Goal: Task Accomplishment & Management: Complete application form

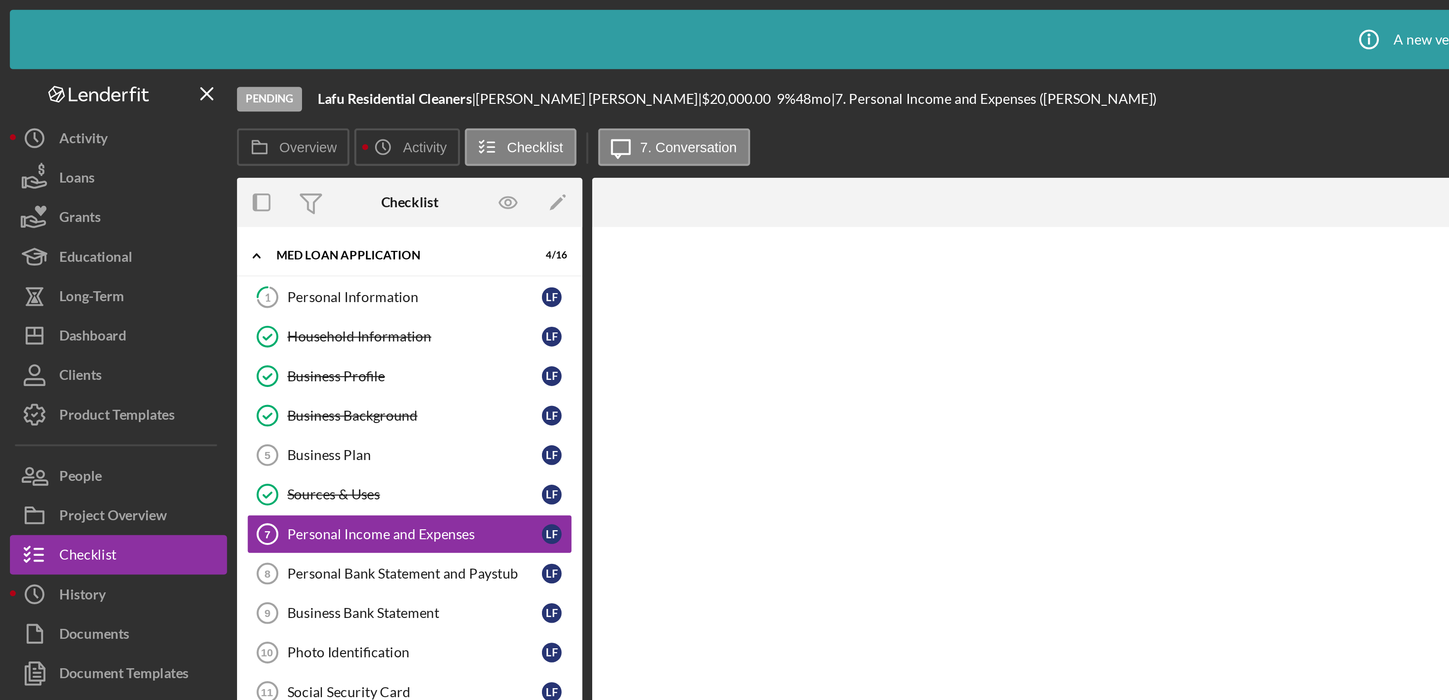
click at [415, 69] on div "Overview Icon/History Activity Checklist Icon/Message 7. Conversation" at bounding box center [779, 71] width 1330 height 19
click at [181, 279] on div "Personal Bank Statement and Paystub" at bounding box center [199, 276] width 122 height 8
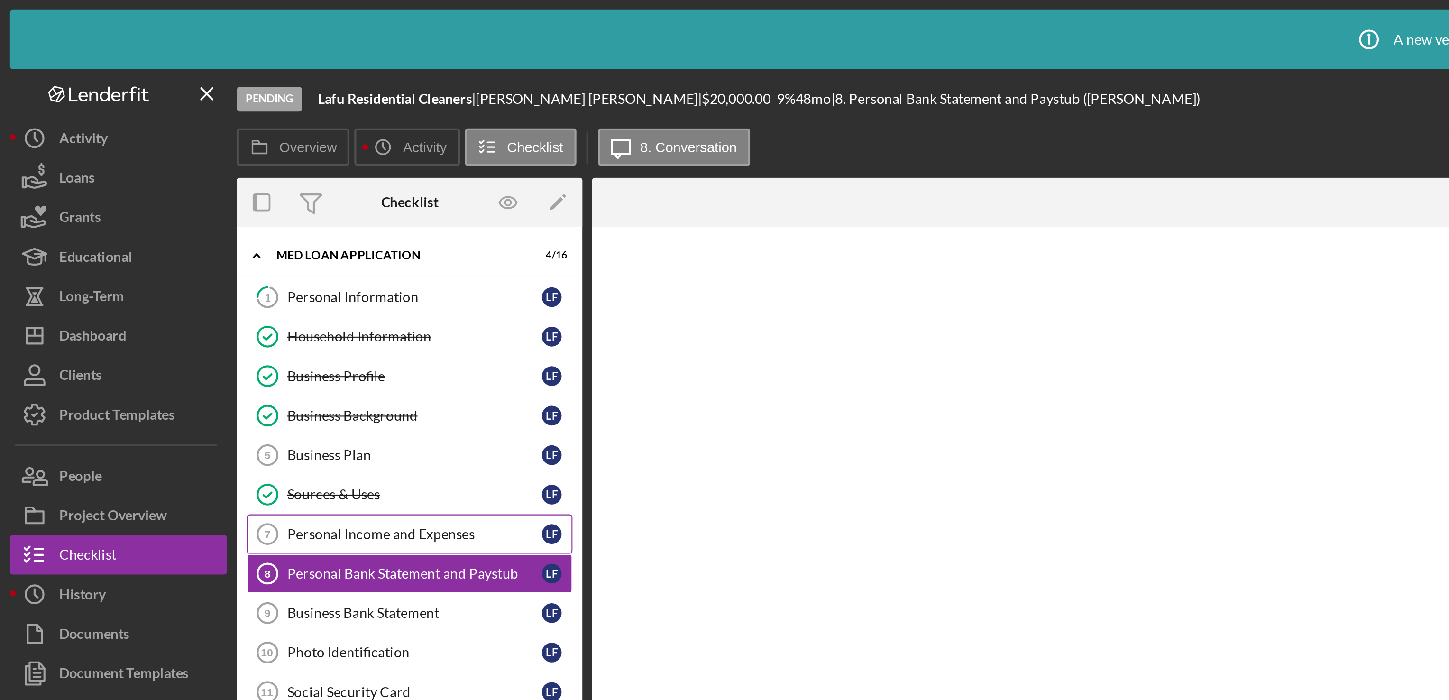
click at [181, 260] on div "Personal Income and Expenses" at bounding box center [199, 257] width 122 height 8
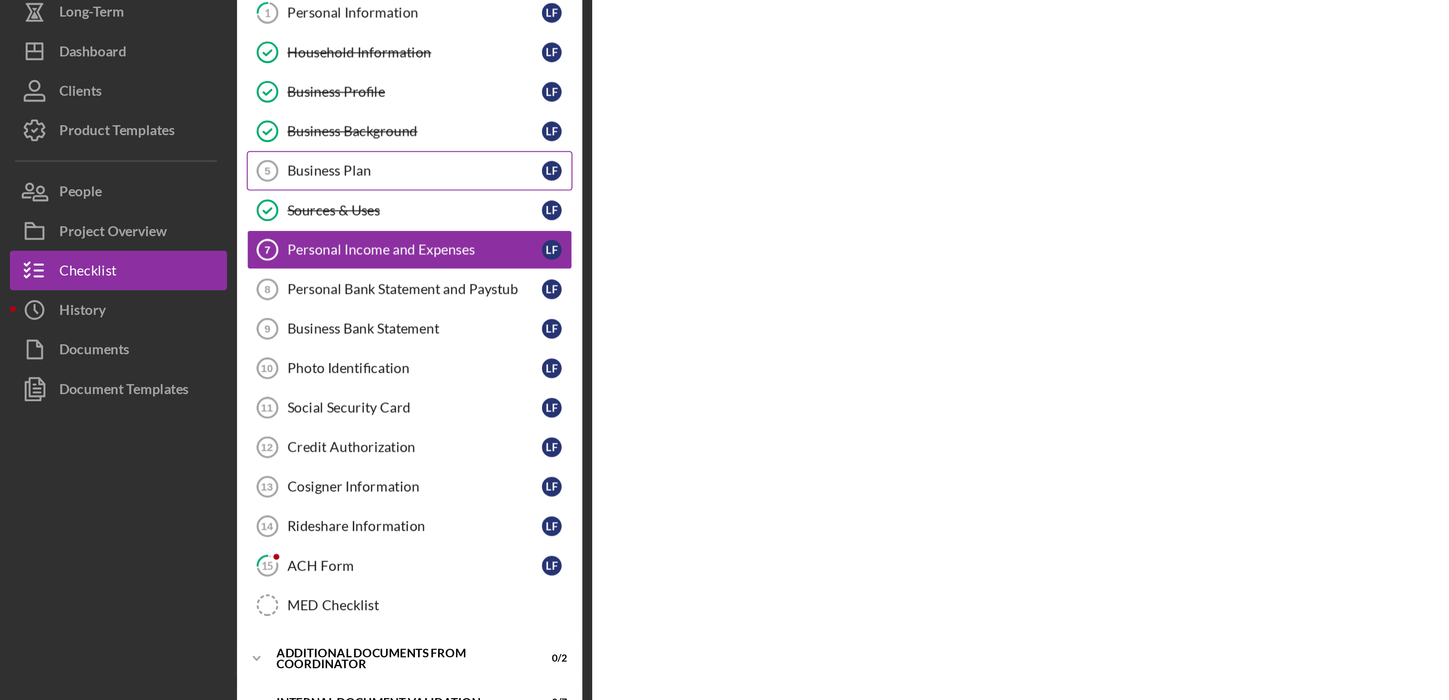
click at [147, 219] on div "Business Plan" at bounding box center [199, 219] width 122 height 8
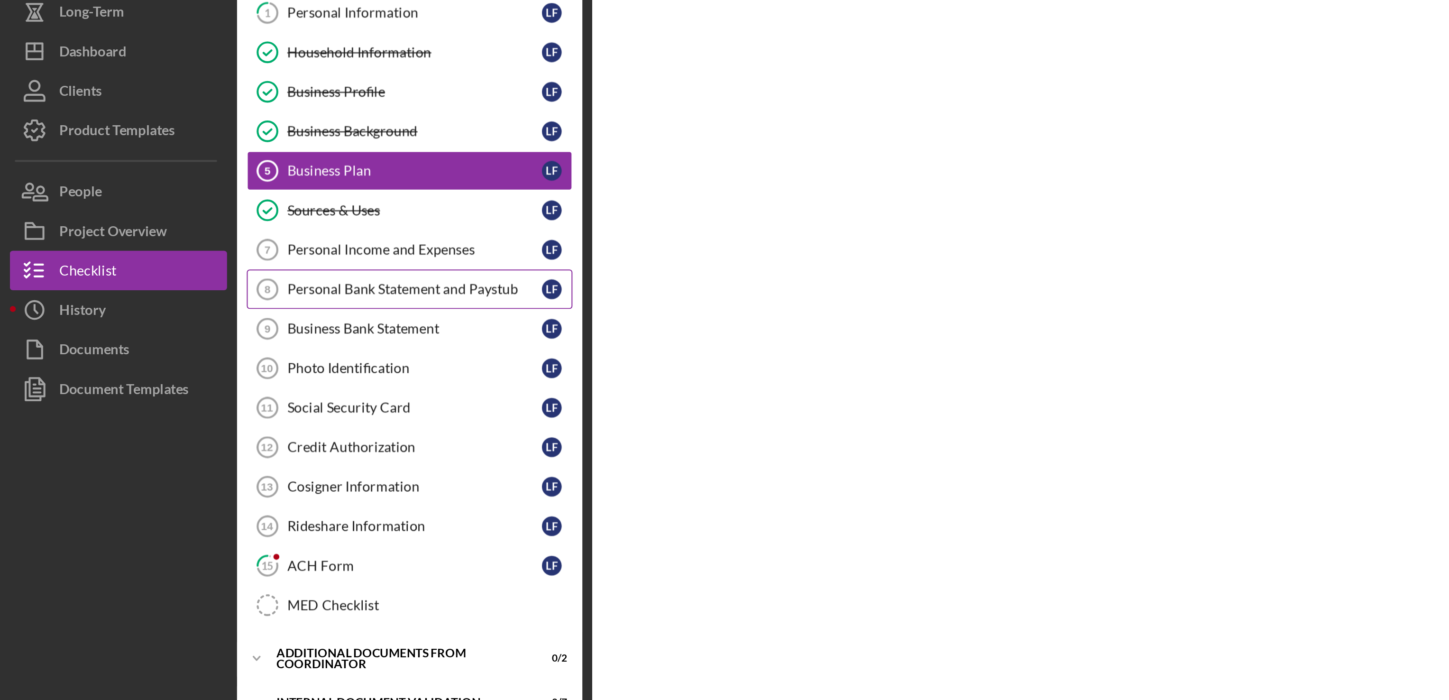
click at [155, 279] on div "Personal Bank Statement and Paystub" at bounding box center [199, 276] width 122 height 8
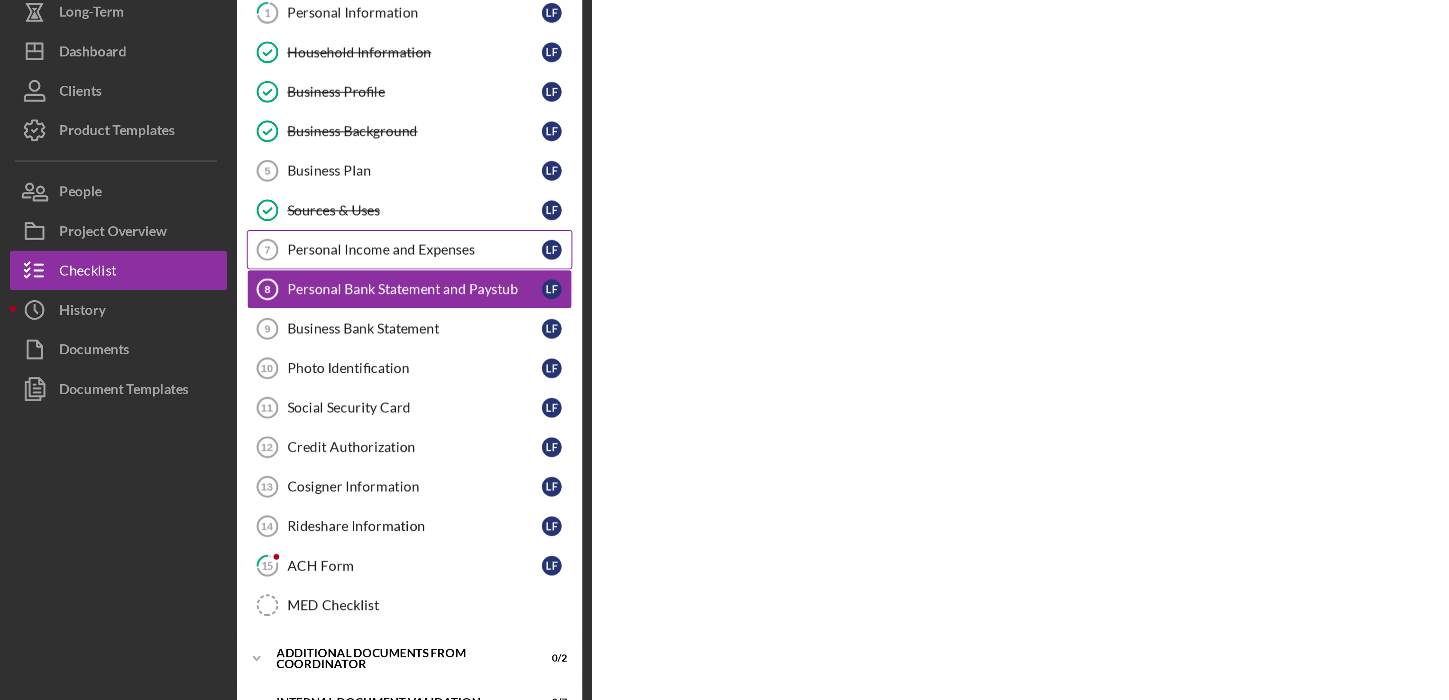
click at [170, 257] on div "Personal Income and Expenses" at bounding box center [199, 257] width 122 height 8
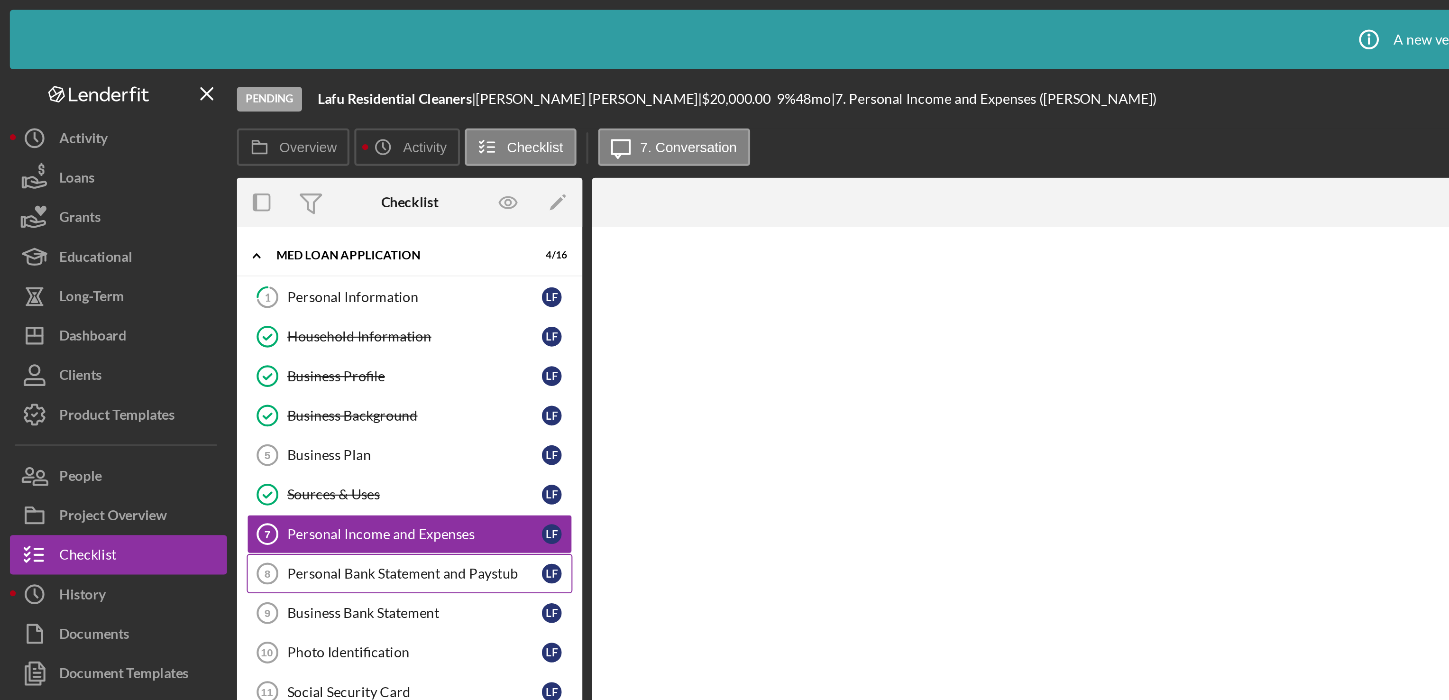
click at [178, 279] on div "Personal Bank Statement and Paystub" at bounding box center [199, 276] width 122 height 8
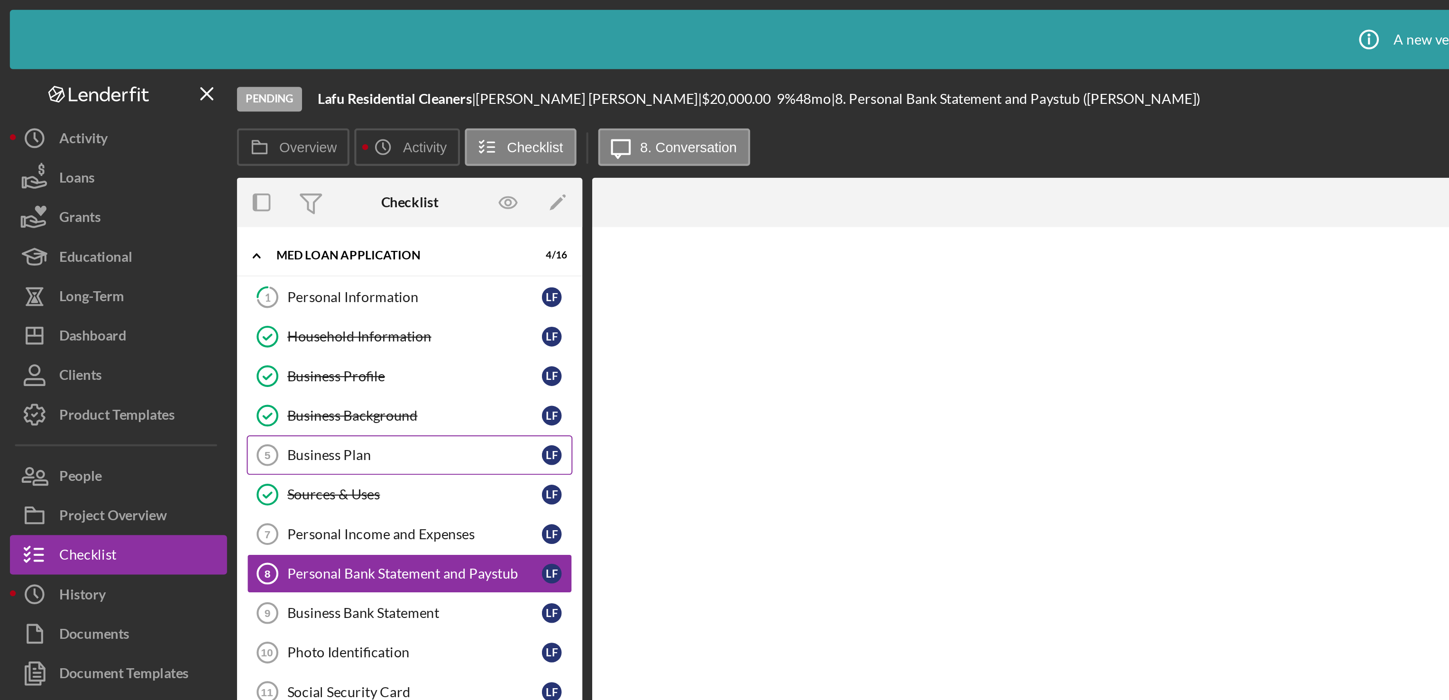
click at [154, 221] on div "Business Plan" at bounding box center [199, 219] width 122 height 8
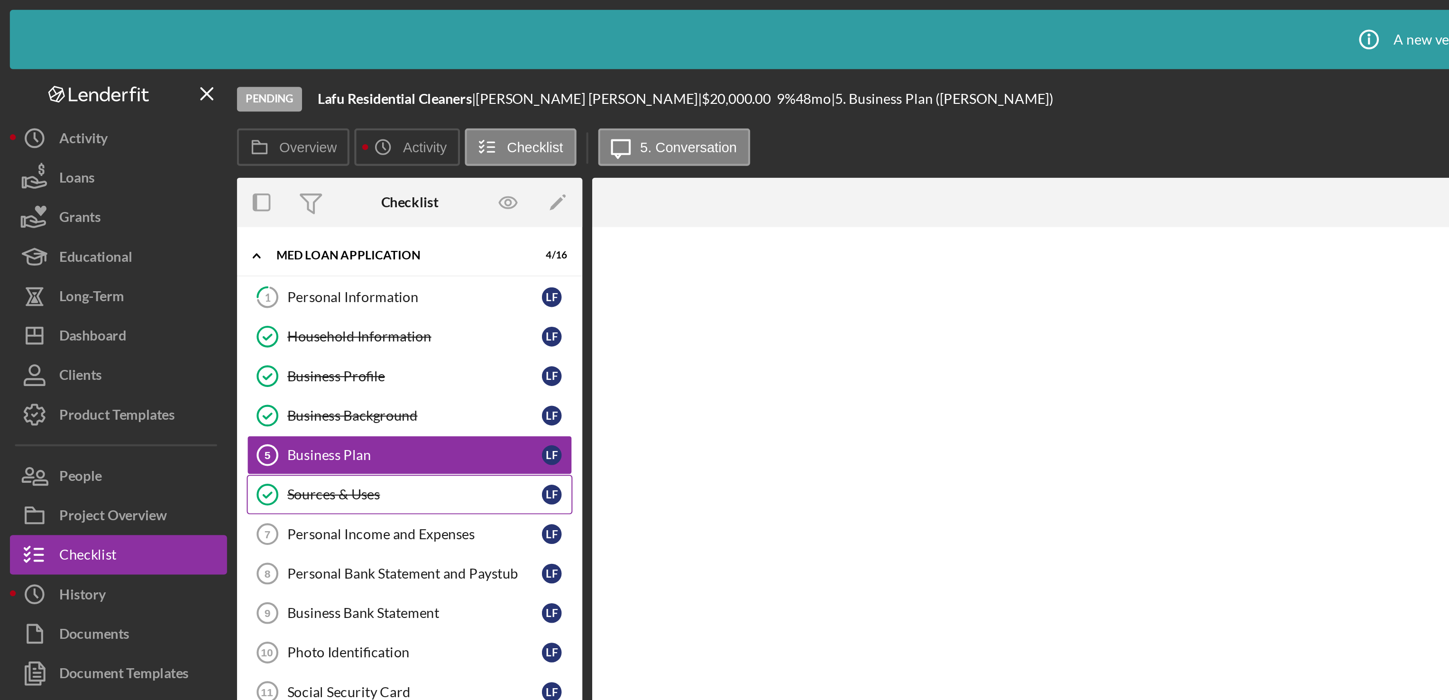
click at [147, 241] on div "Sources & Uses" at bounding box center [199, 238] width 122 height 8
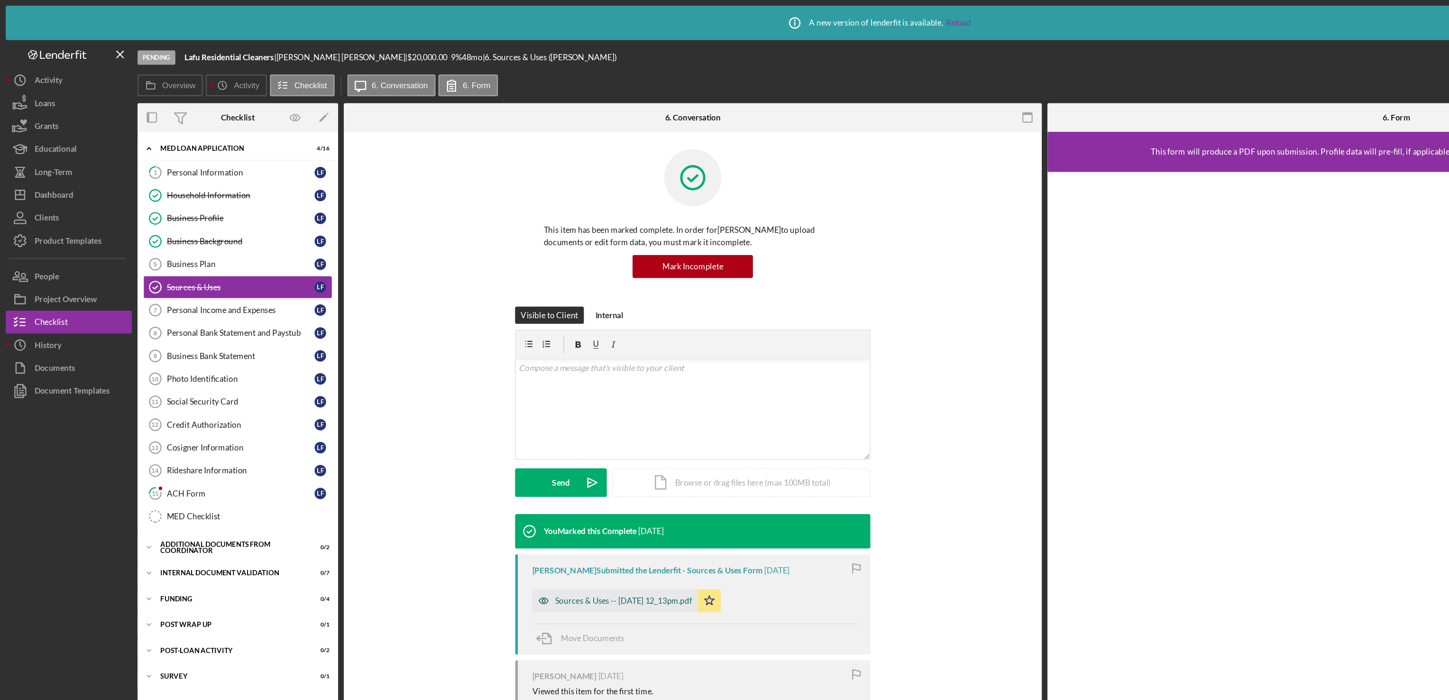
click at [538, 500] on div "Sources & Uses -- [DATE] 12_13pm.pdf" at bounding box center [515, 497] width 113 height 8
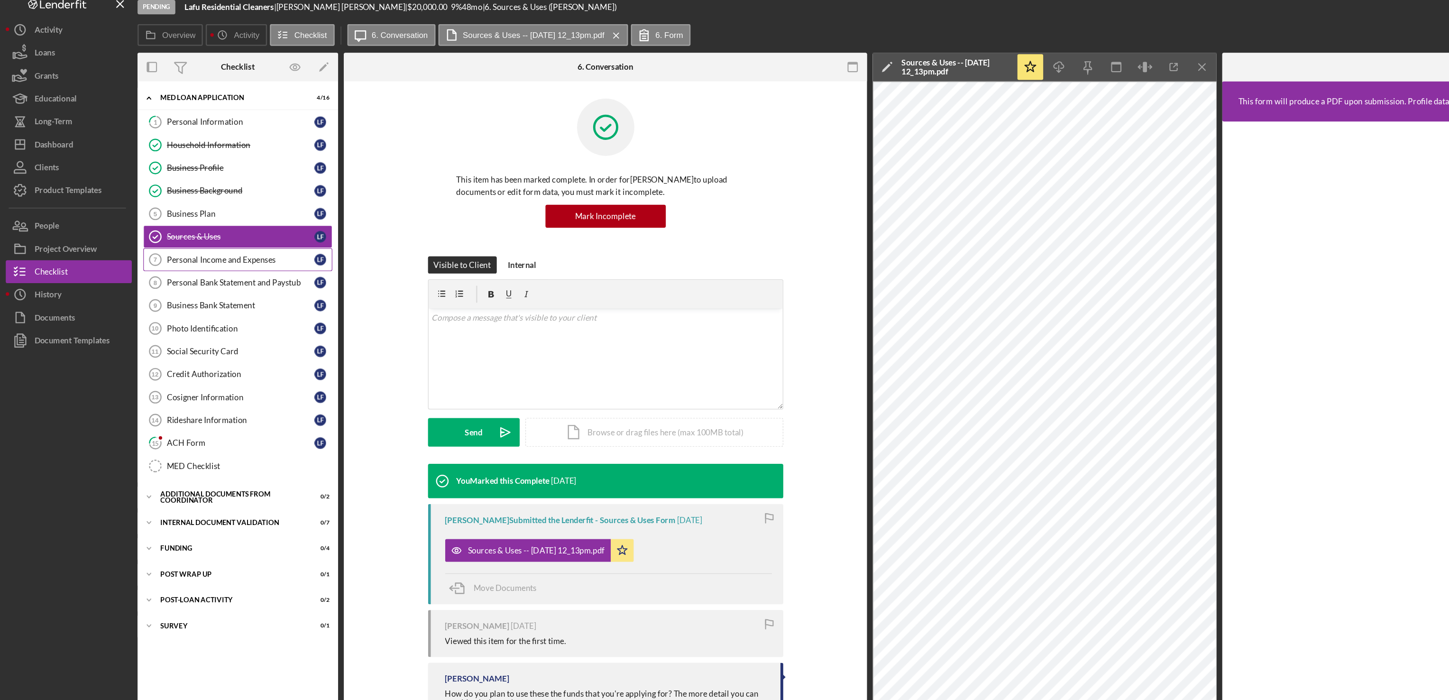
click at [189, 258] on div "Personal Income and Expenses" at bounding box center [199, 257] width 122 height 8
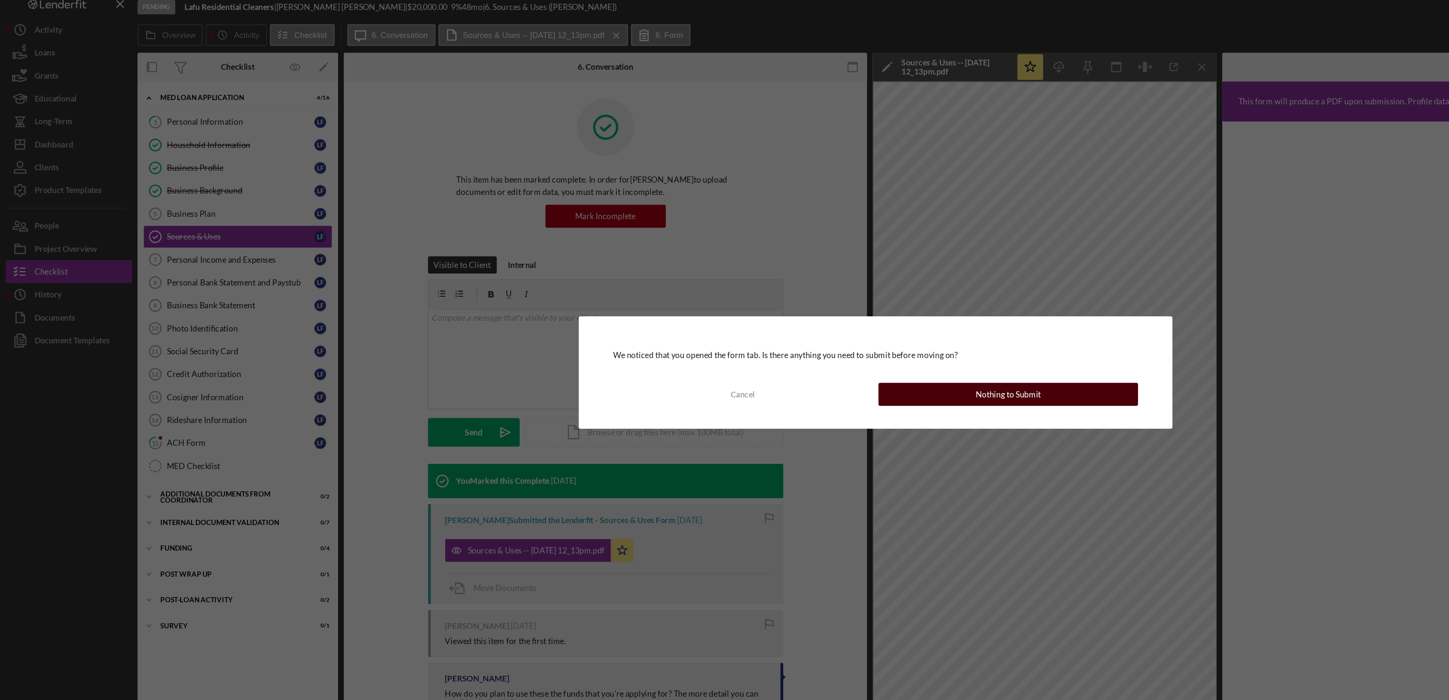
click at [797, 373] on button "Nothing to Submit" at bounding box center [834, 367] width 215 height 19
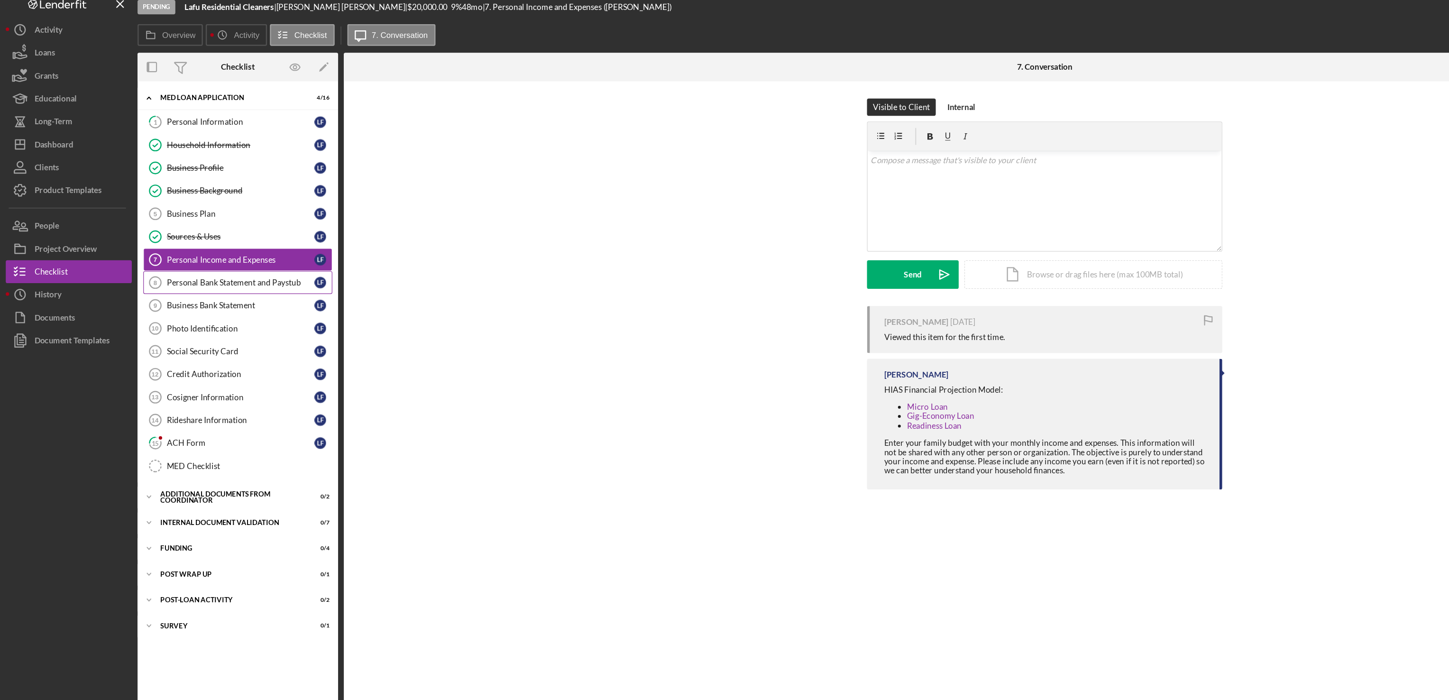
click at [205, 279] on div "Personal Bank Statement and Paystub" at bounding box center [199, 276] width 122 height 8
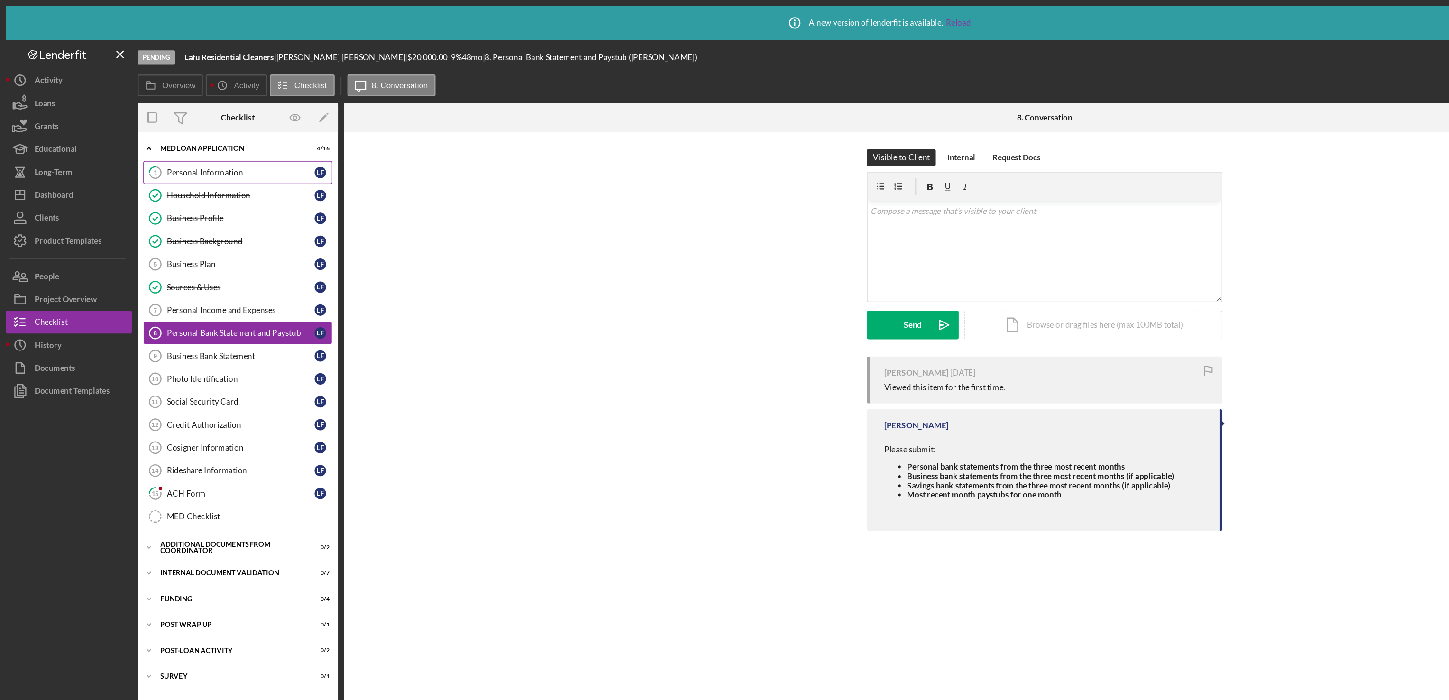
click at [175, 141] on div "Personal Information" at bounding box center [199, 143] width 122 height 8
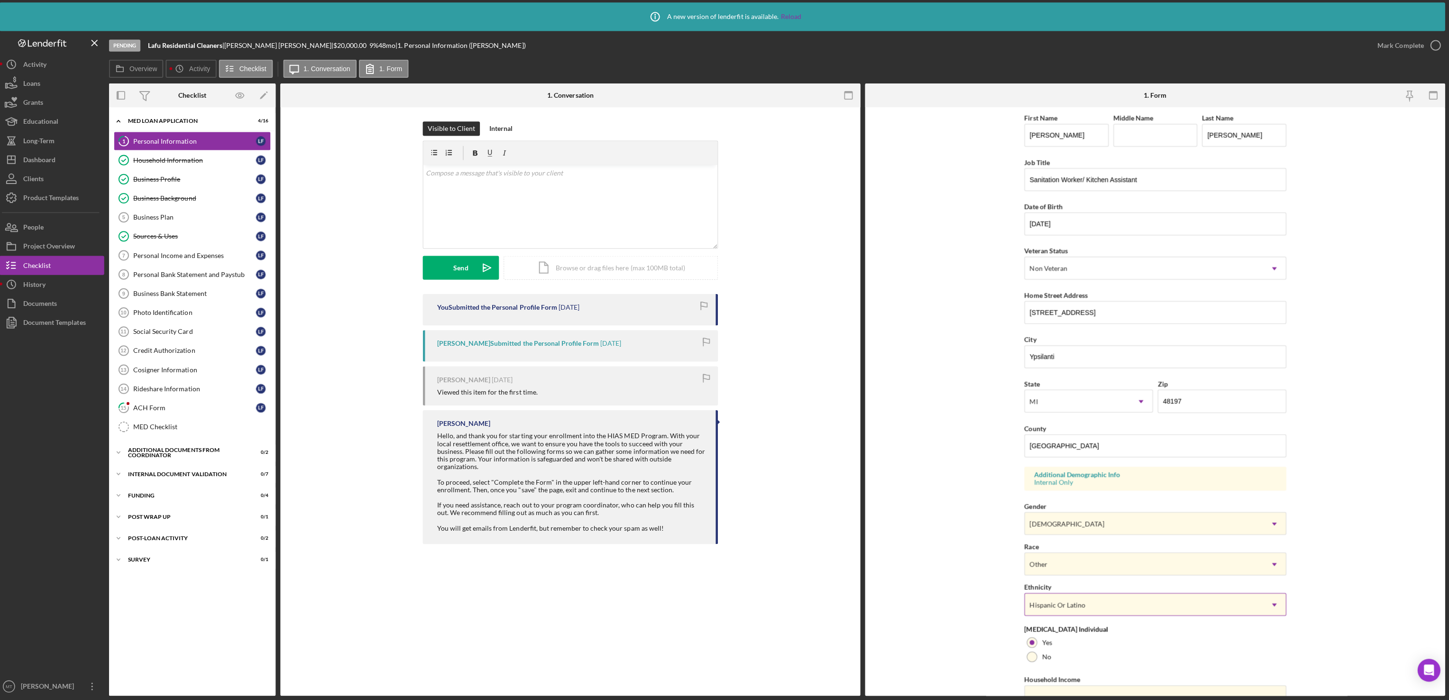
scroll to position [51, 0]
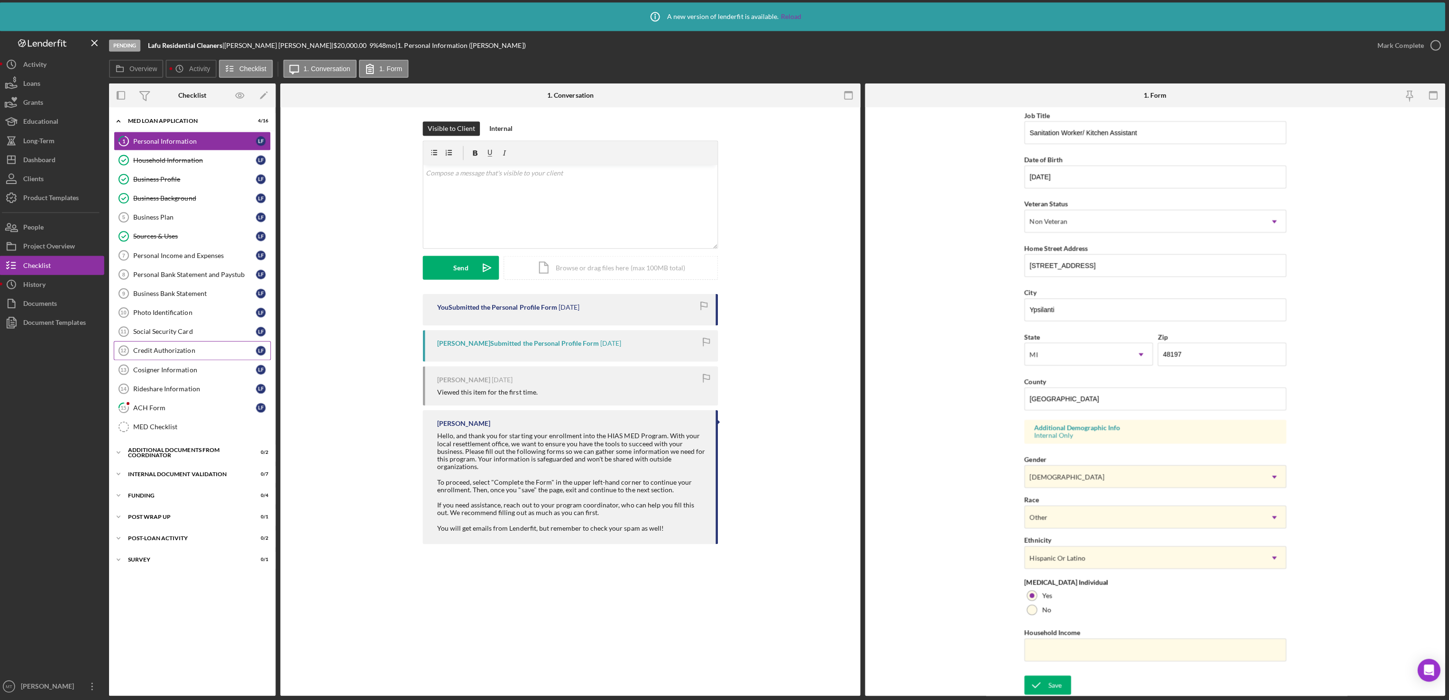
click at [180, 355] on div "Credit Authorization" at bounding box center [199, 351] width 122 height 8
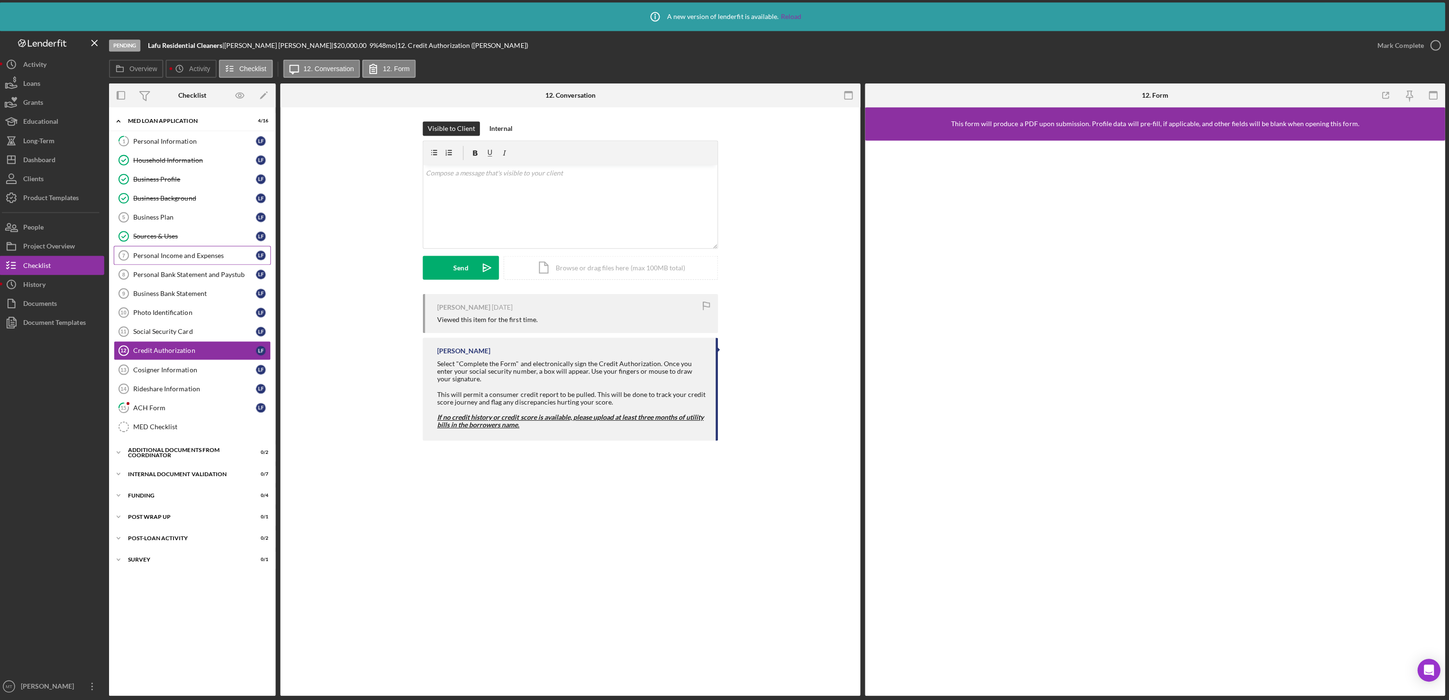
click at [208, 258] on div "Personal Income and Expenses" at bounding box center [199, 257] width 122 height 8
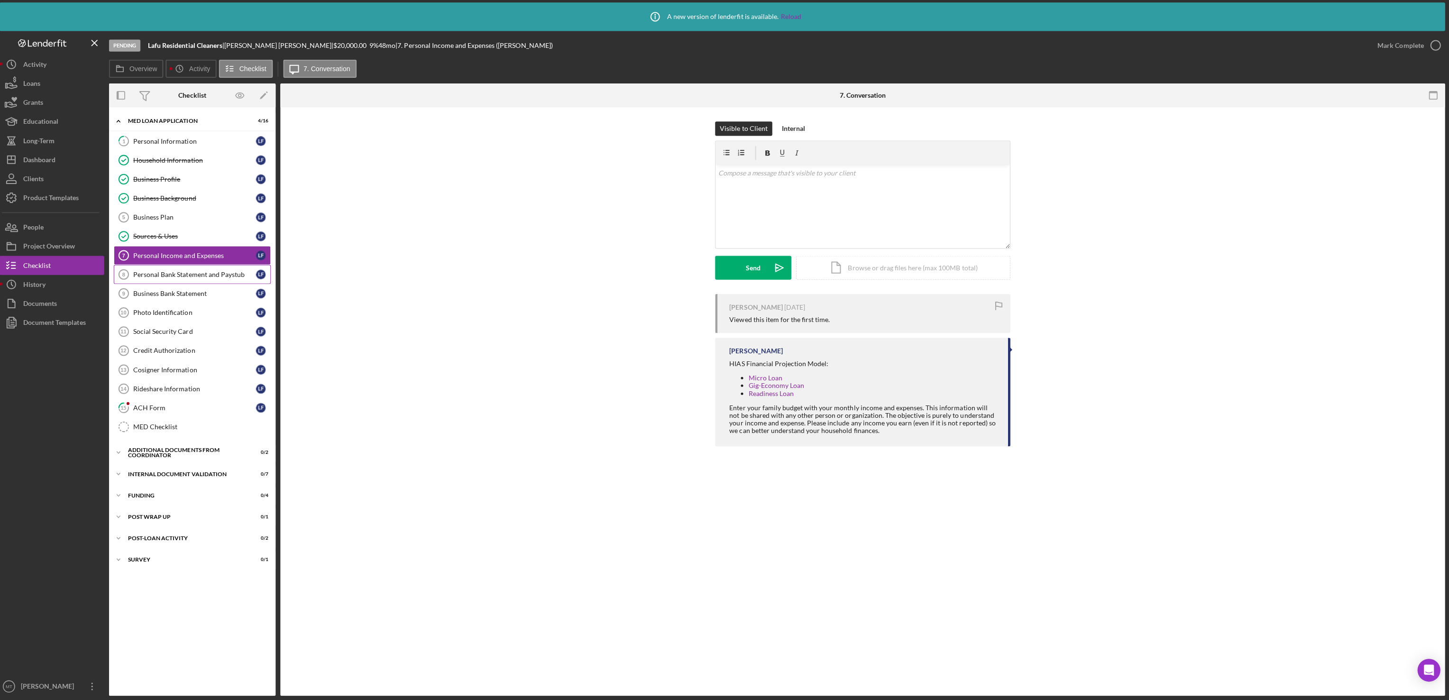
click at [195, 277] on div "Personal Bank Statement and Paystub" at bounding box center [199, 276] width 122 height 8
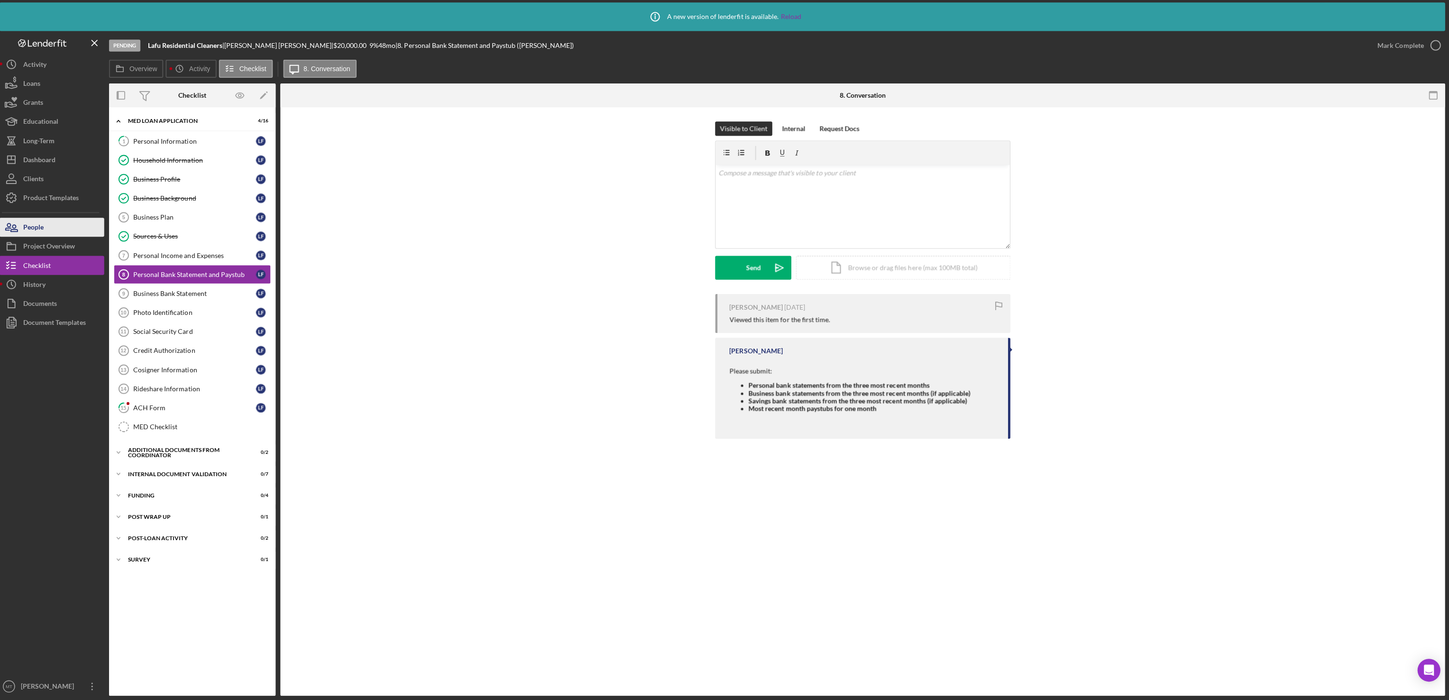
click at [53, 228] on button "People" at bounding box center [57, 228] width 104 height 19
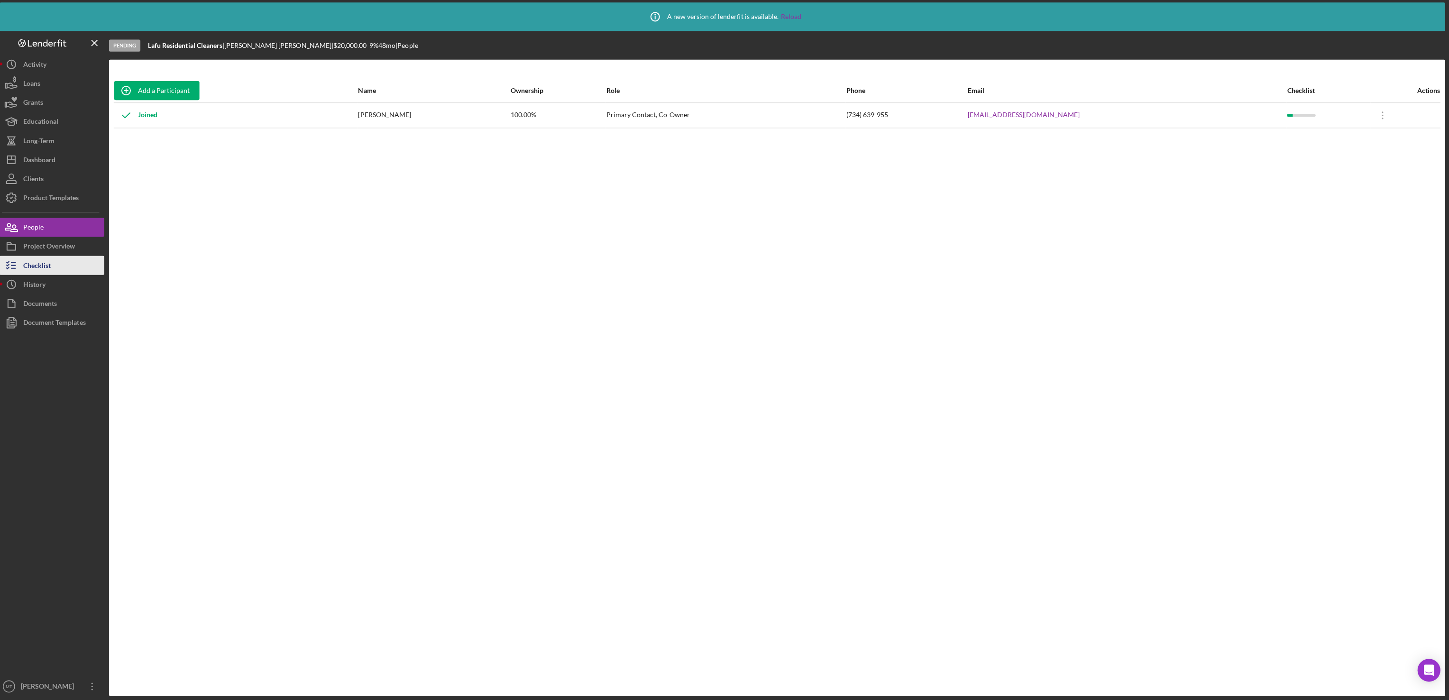
click at [52, 263] on div "Checklist" at bounding box center [41, 267] width 27 height 21
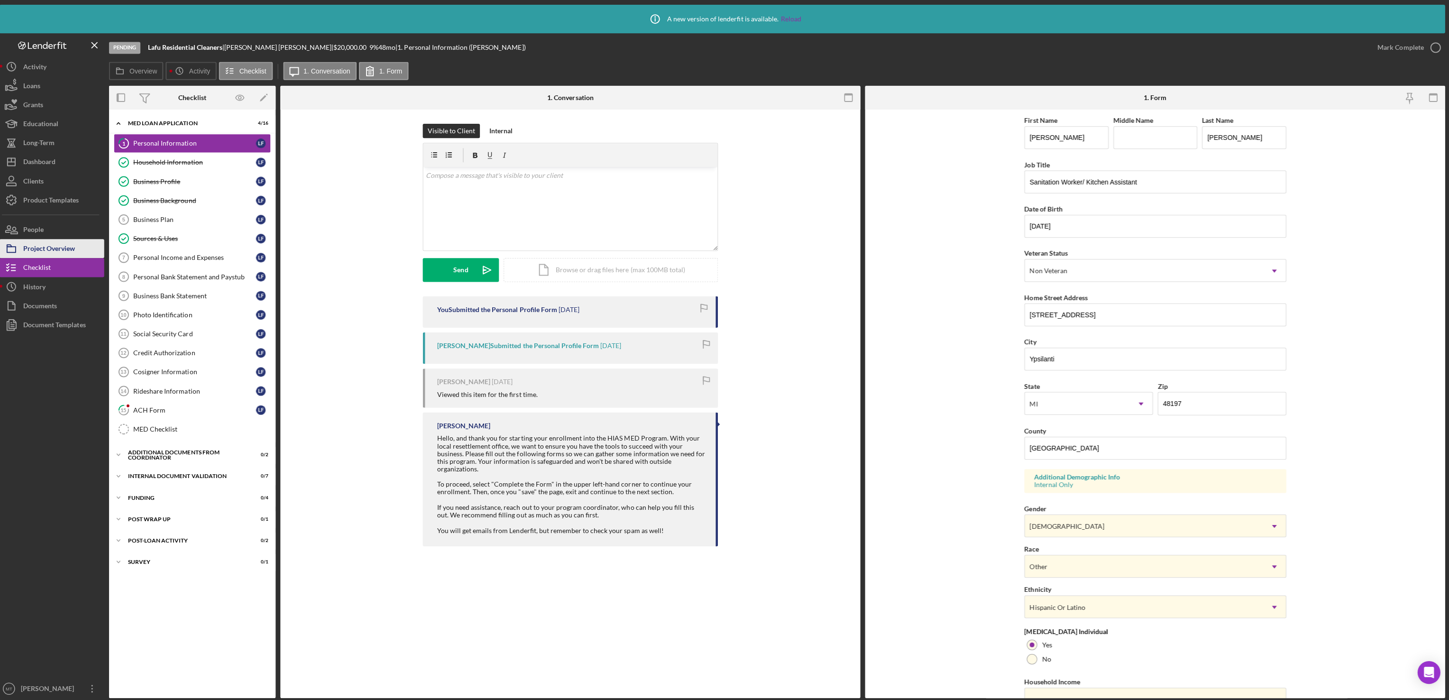
click at [58, 242] on div "Project Overview" at bounding box center [54, 248] width 52 height 21
